Goal: Task Accomplishment & Management: Manage account settings

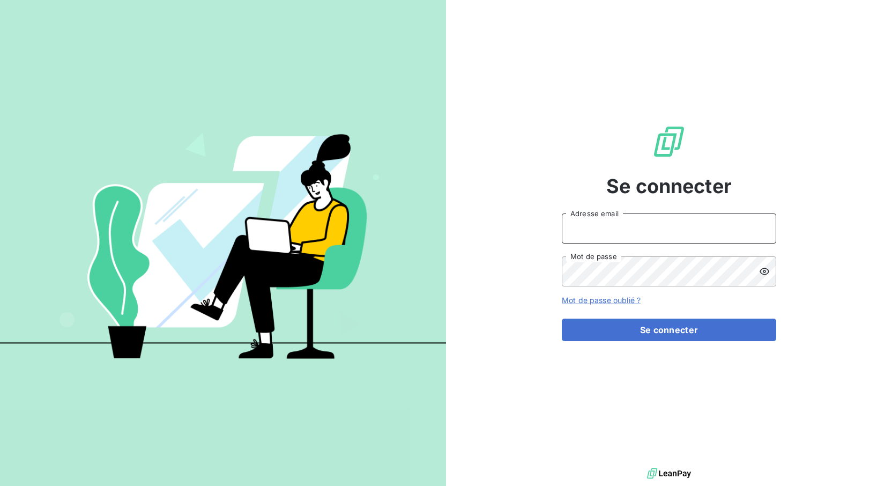
type input "plafitte@cabinetalcyon.fr"
click at [669, 330] on button "Se connecter" at bounding box center [669, 329] width 214 height 23
